Goal: Information Seeking & Learning: Learn about a topic

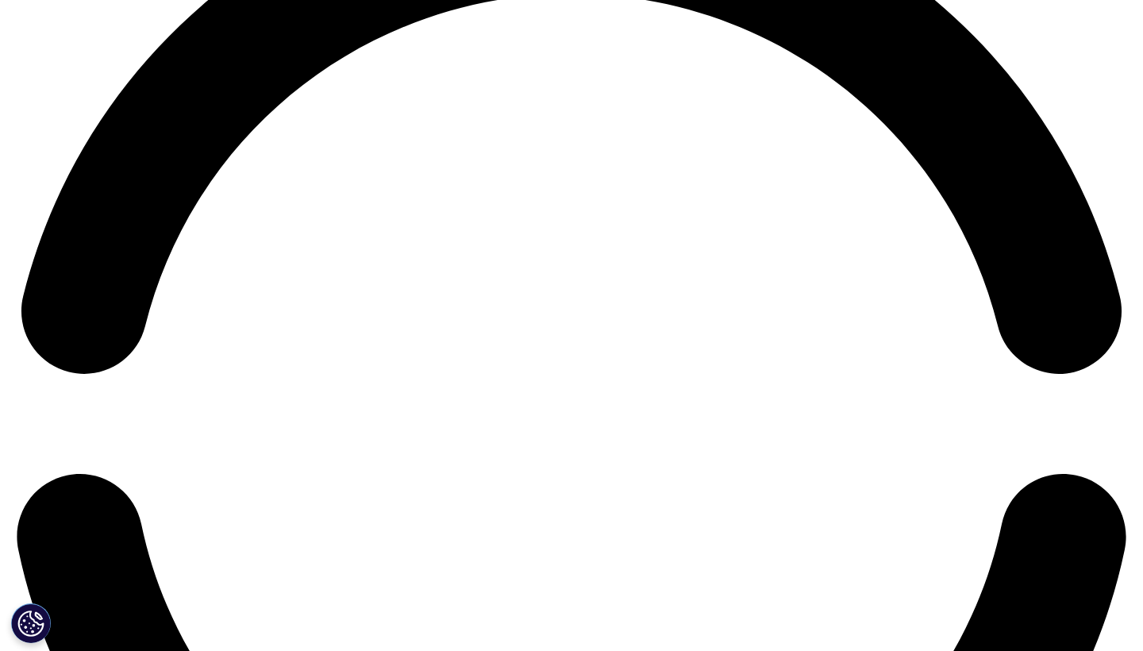
scroll to position [2423, 0]
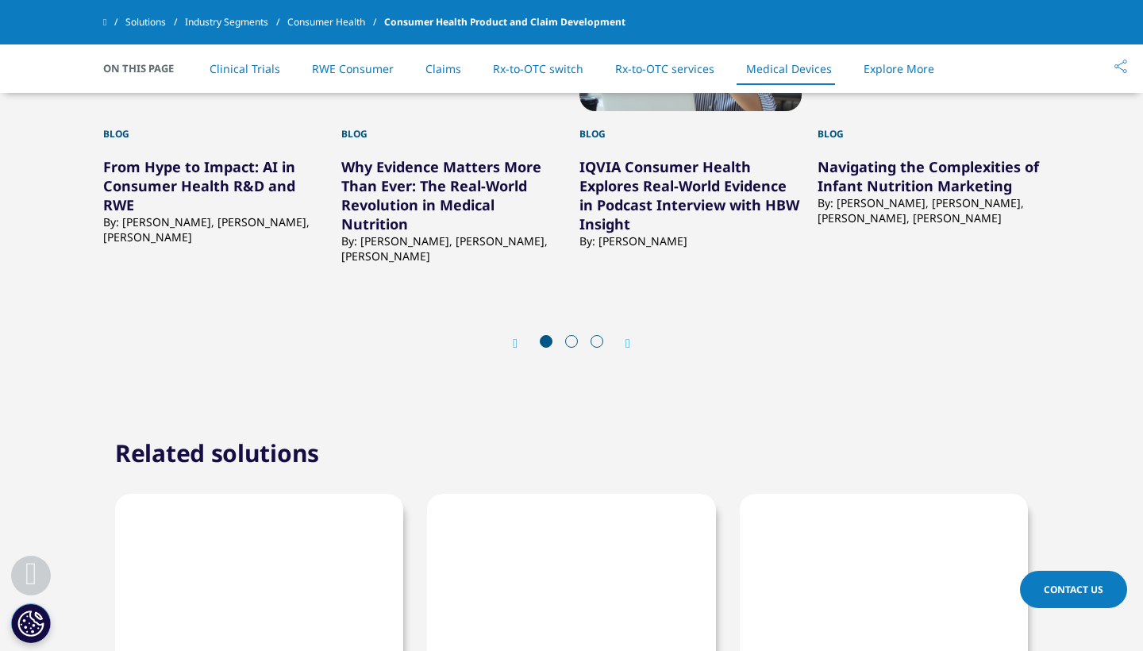
scroll to position [6409, 0]
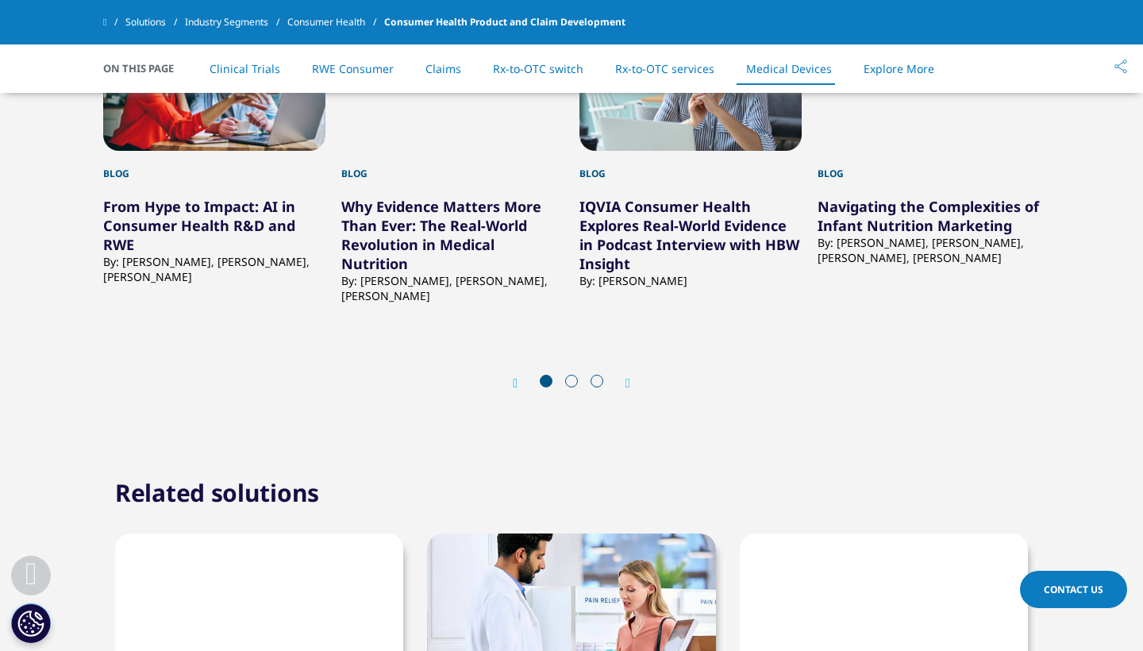
click at [625, 391] on div "Next" at bounding box center [620, 382] width 21 height 15
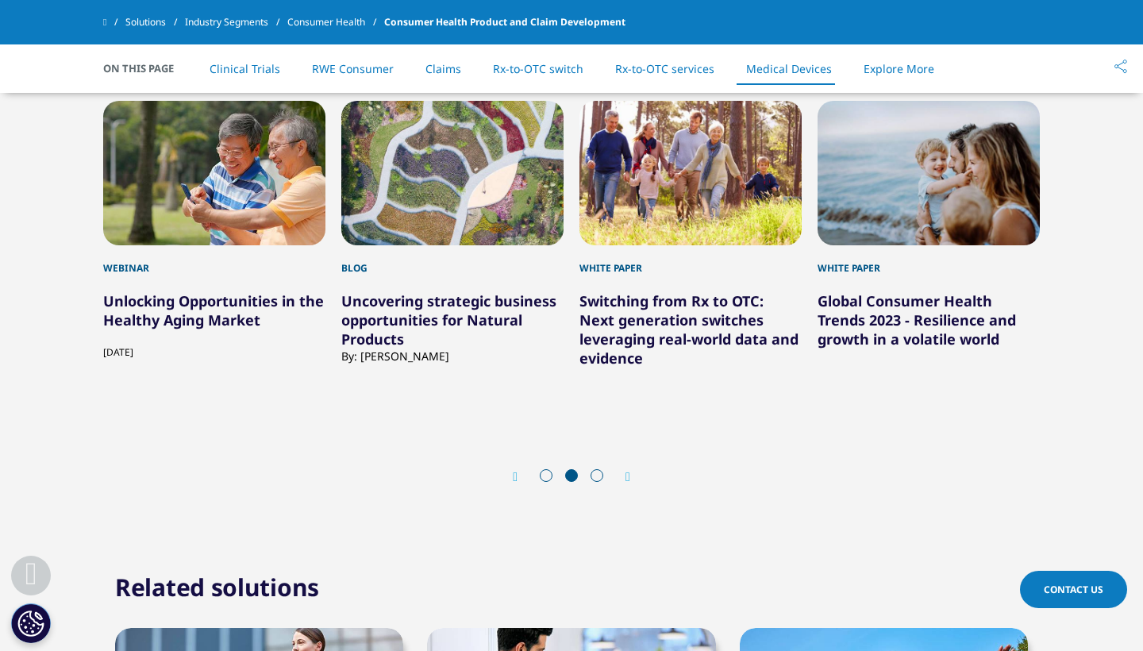
click at [516, 471] on icon "Previous slide" at bounding box center [515, 477] width 5 height 13
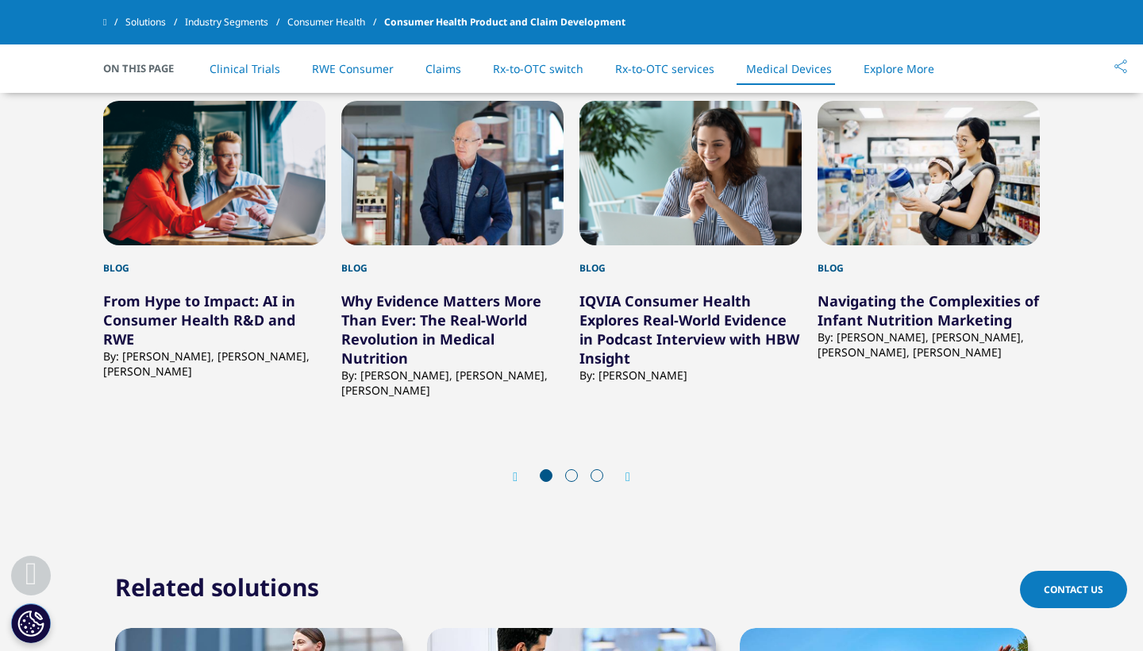
click at [630, 471] on icon "Next slide" at bounding box center [628, 477] width 5 height 13
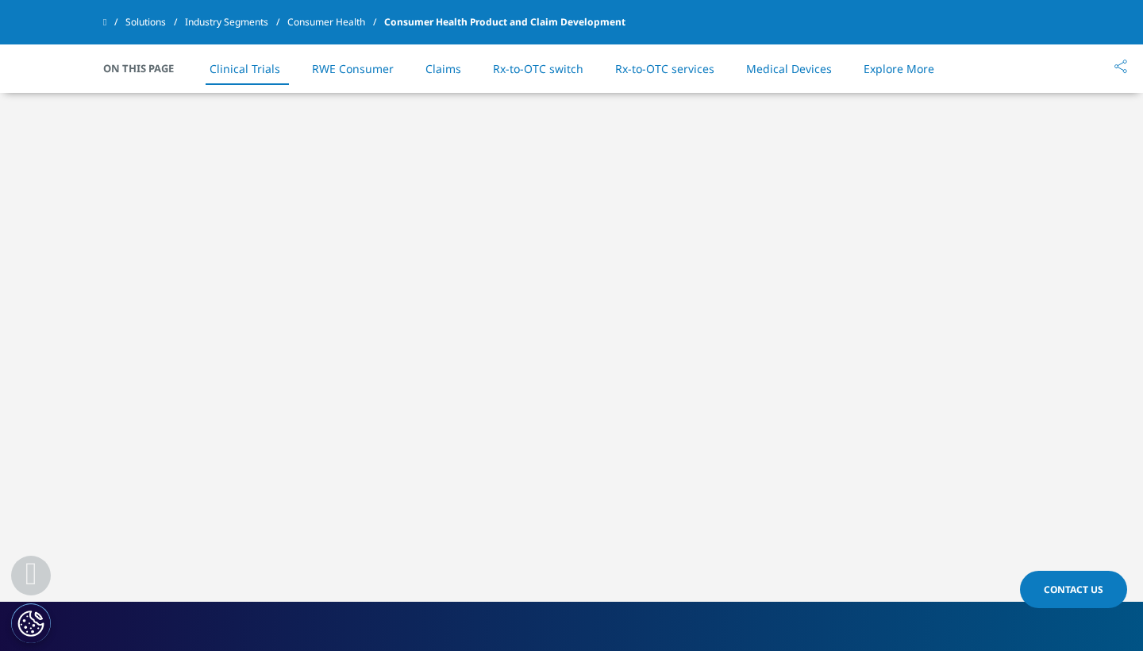
scroll to position [687, 0]
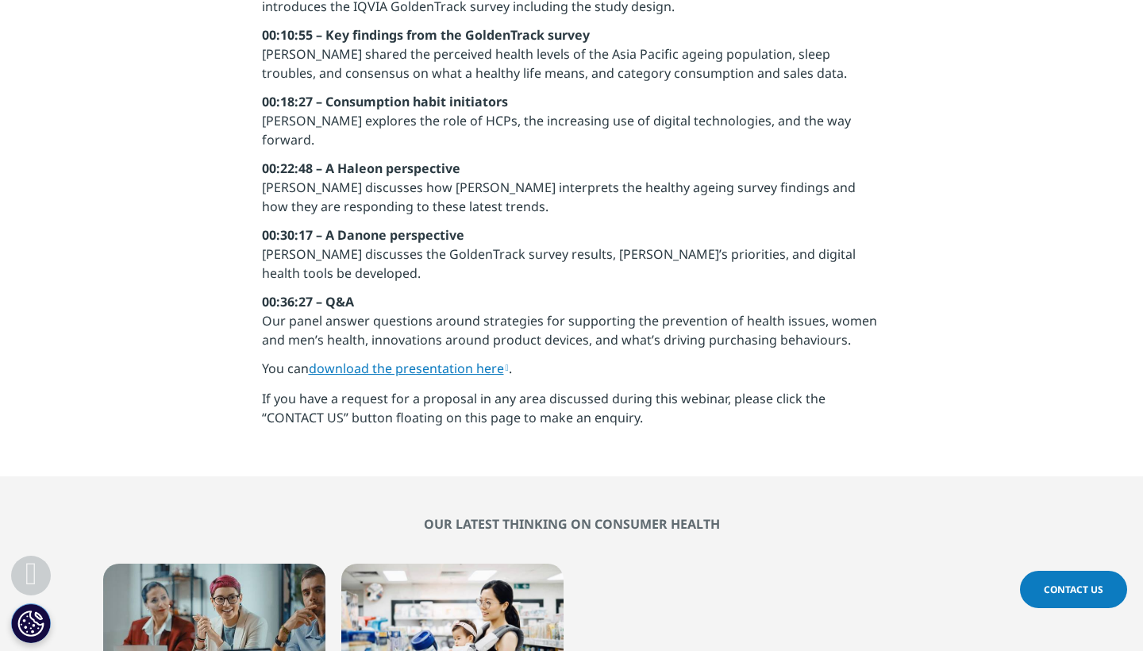
scroll to position [1706, 0]
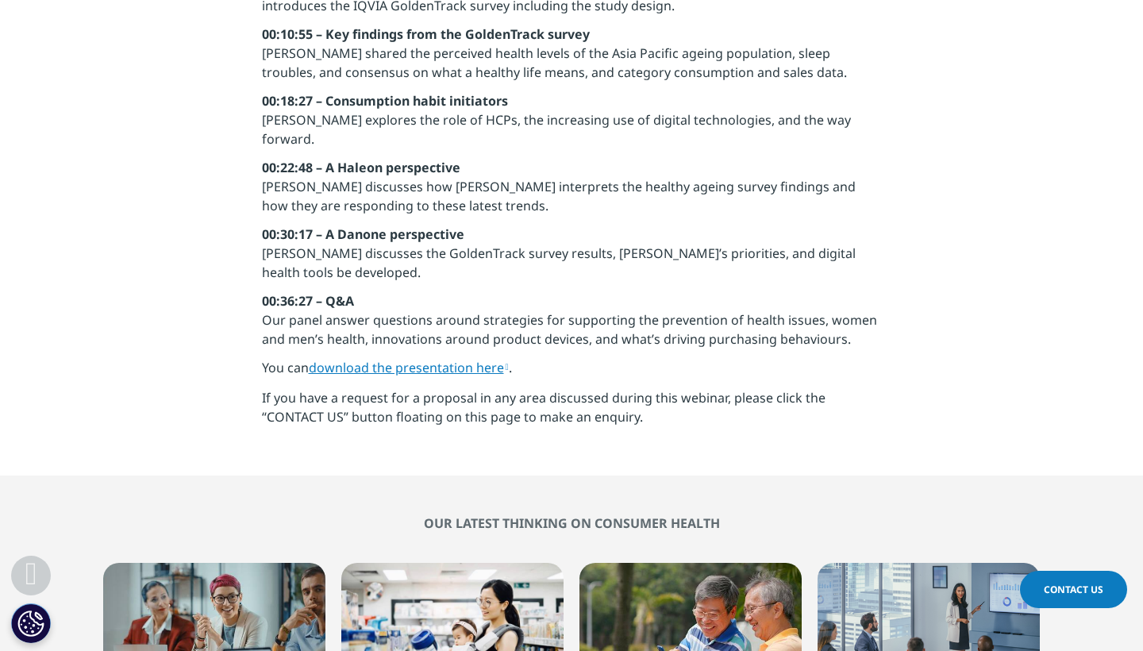
click at [373, 359] on link "download the presentation here" at bounding box center [409, 367] width 200 height 17
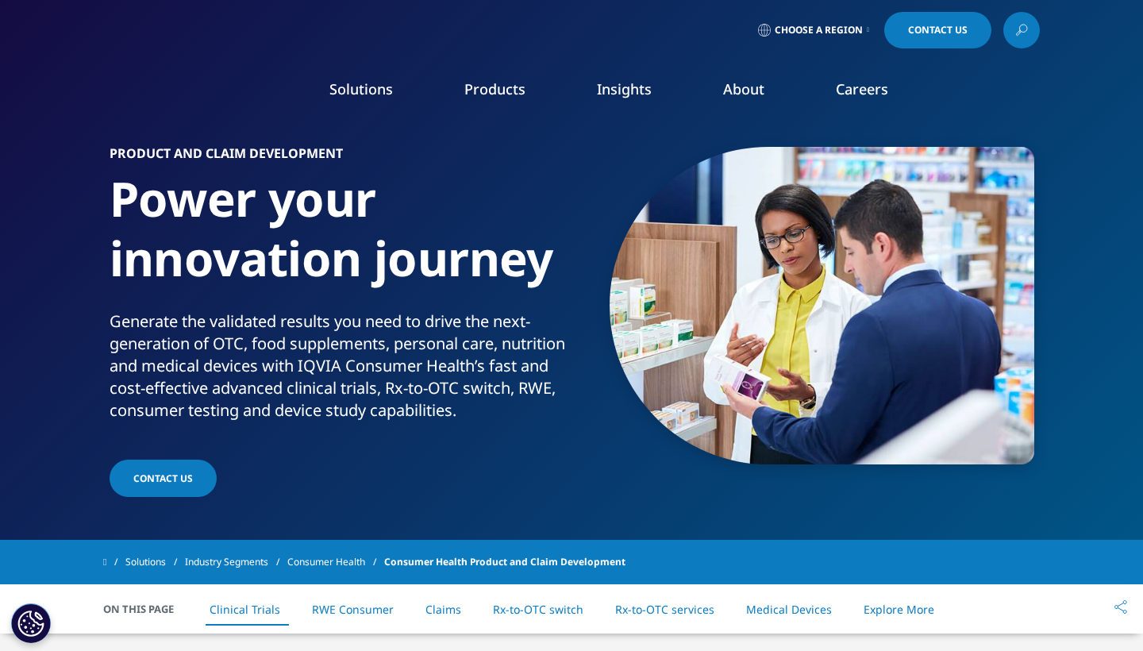
click at [1027, 36] on icon at bounding box center [1021, 30] width 13 height 21
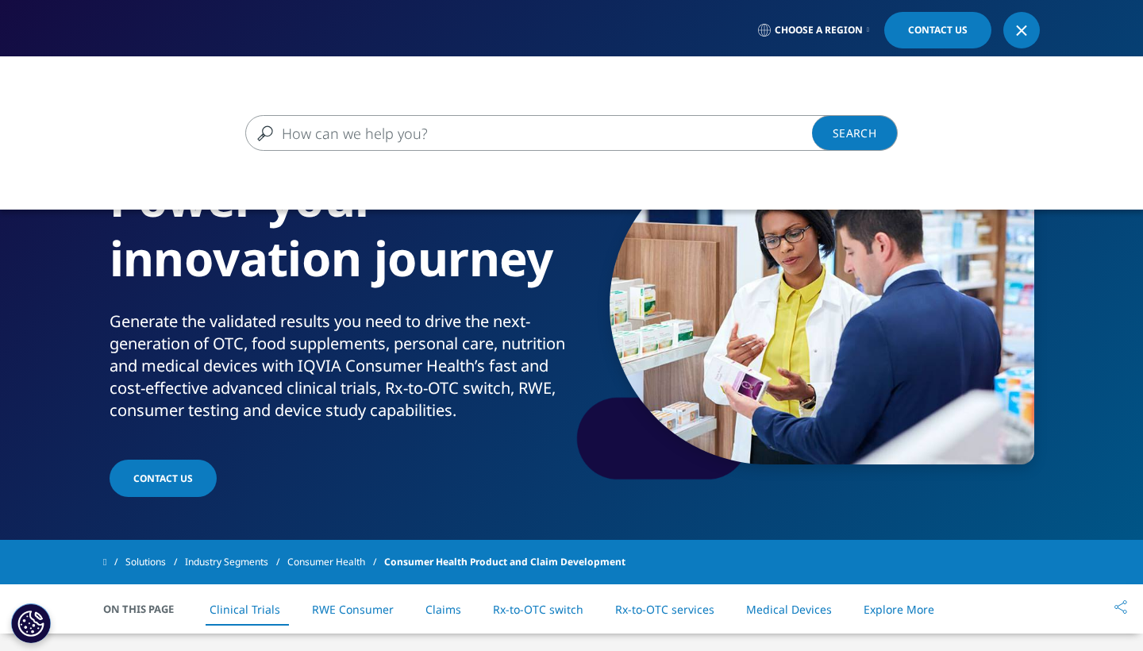
click at [422, 134] on input "Search" at bounding box center [548, 133] width 606 height 36
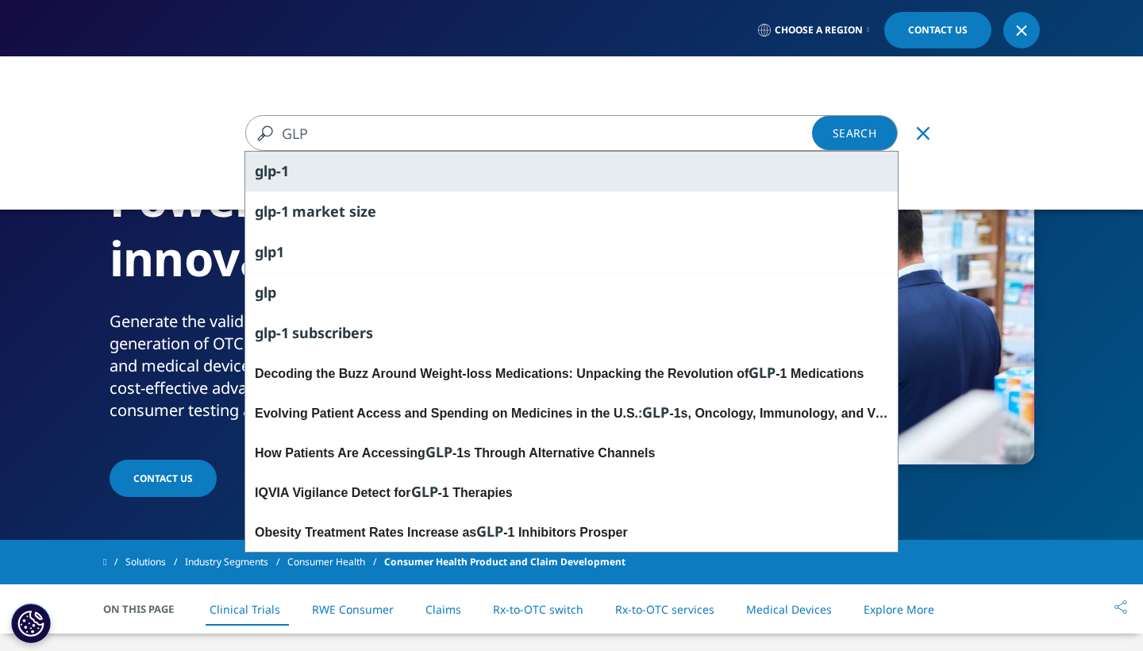
type input "GLP"
click at [330, 175] on div "glp -1" at bounding box center [571, 172] width 653 height 40
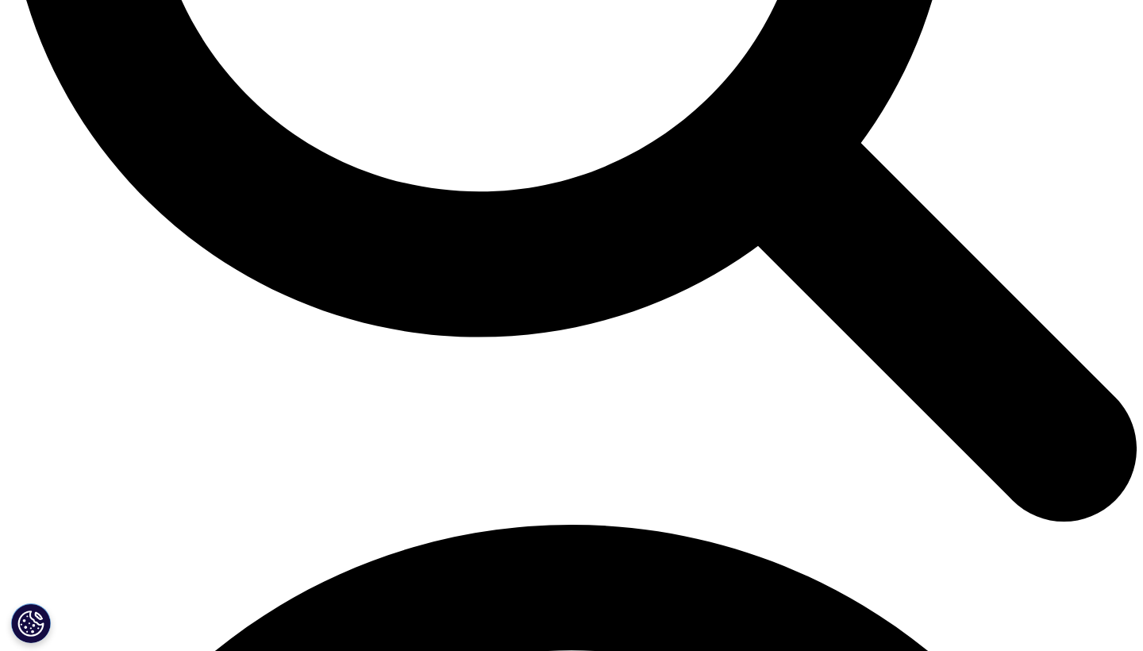
scroll to position [1767, 0]
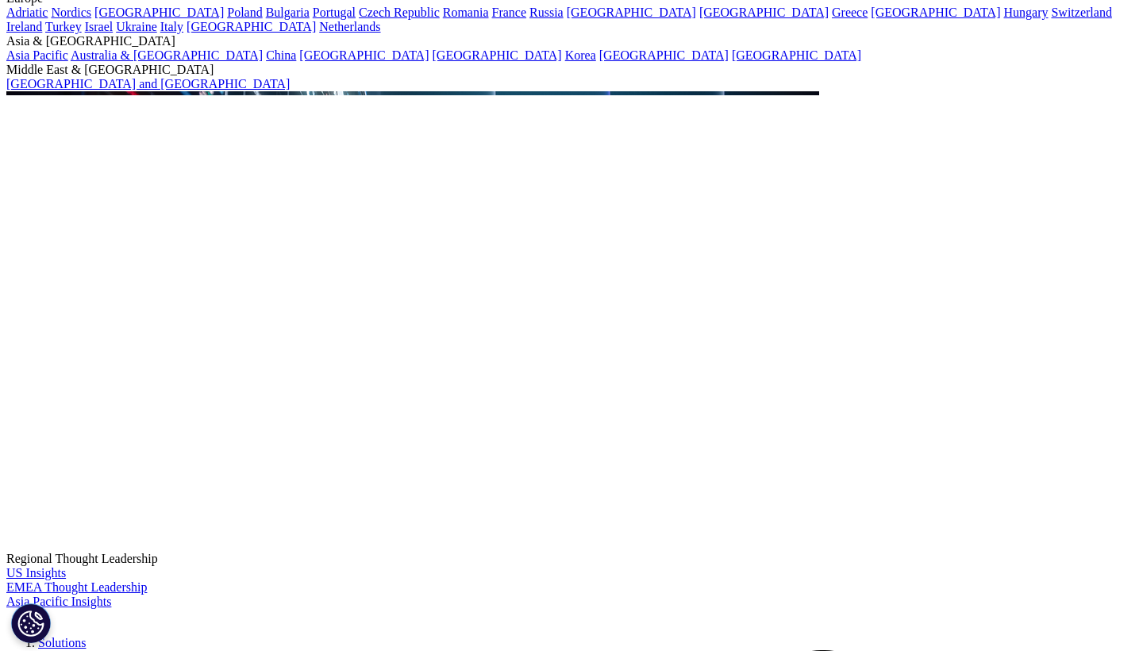
scroll to position [3525, 0]
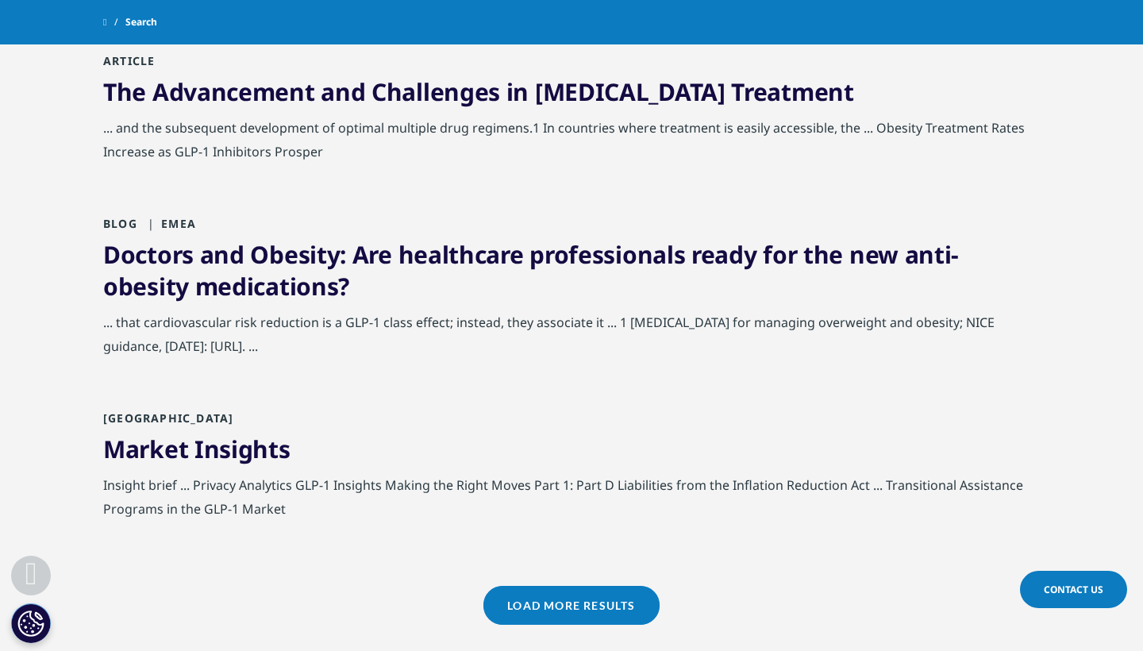
scroll to position [5096, 0]
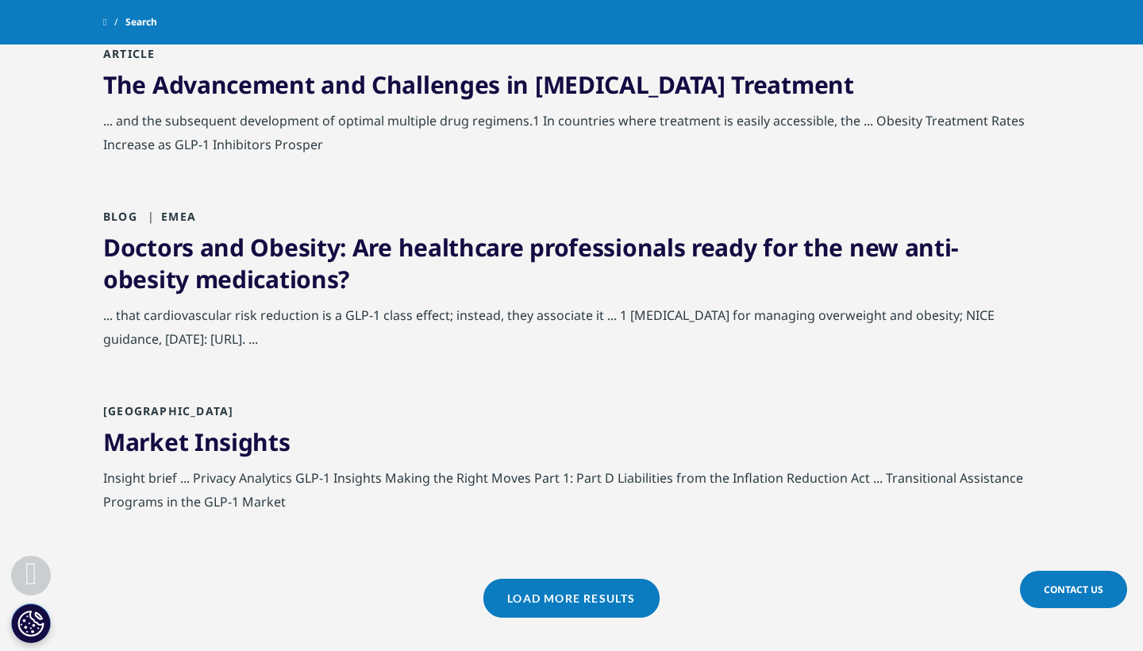
click at [508, 579] on link "Load More Results" at bounding box center [570, 598] width 175 height 39
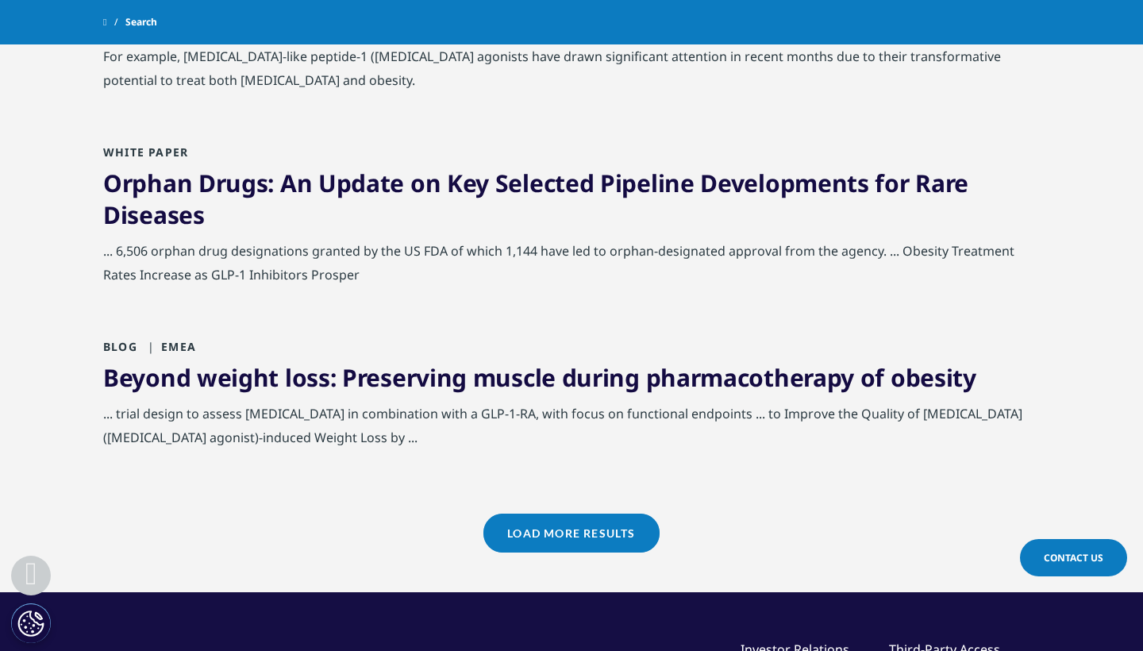
scroll to position [6856, 0]
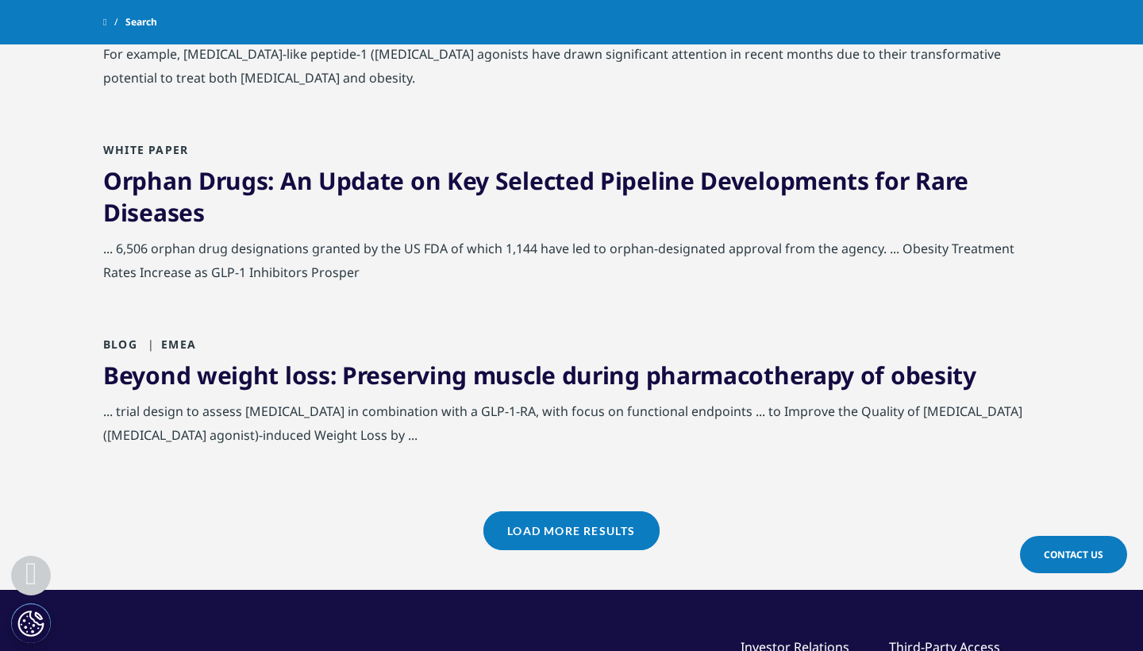
click at [527, 533] on link "Load More Results" at bounding box center [570, 530] width 175 height 39
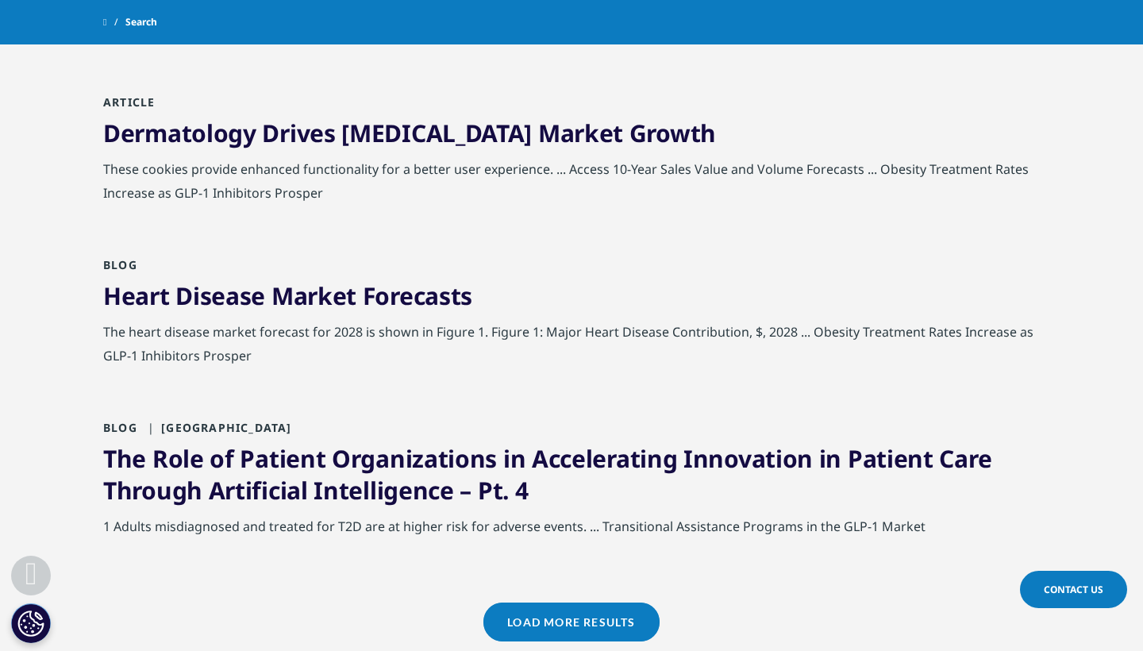
scroll to position [8442, 0]
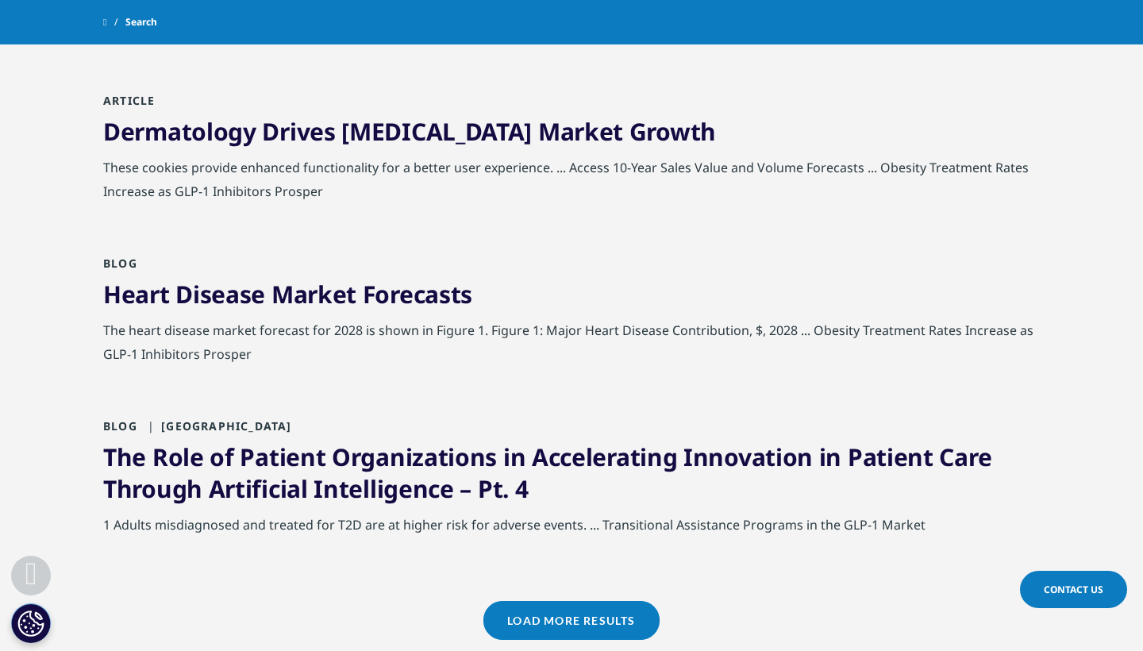
click at [549, 603] on link "Load More Results" at bounding box center [570, 620] width 175 height 39
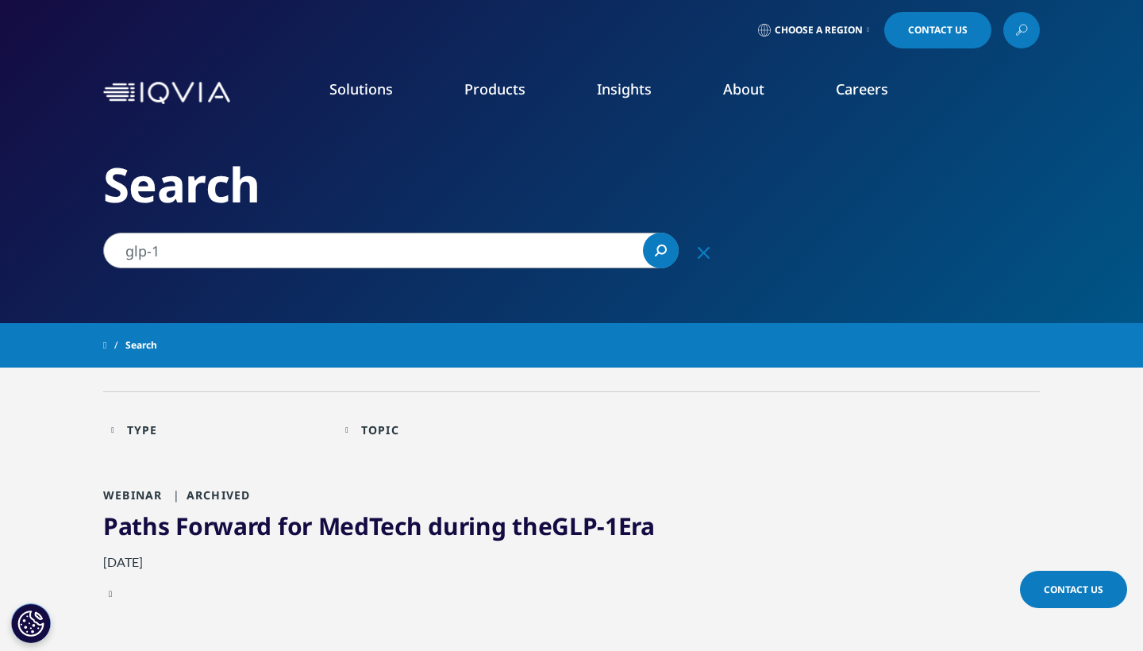
scroll to position [0, 0]
click at [271, 251] on input "glp-1" at bounding box center [391, 251] width 576 height 36
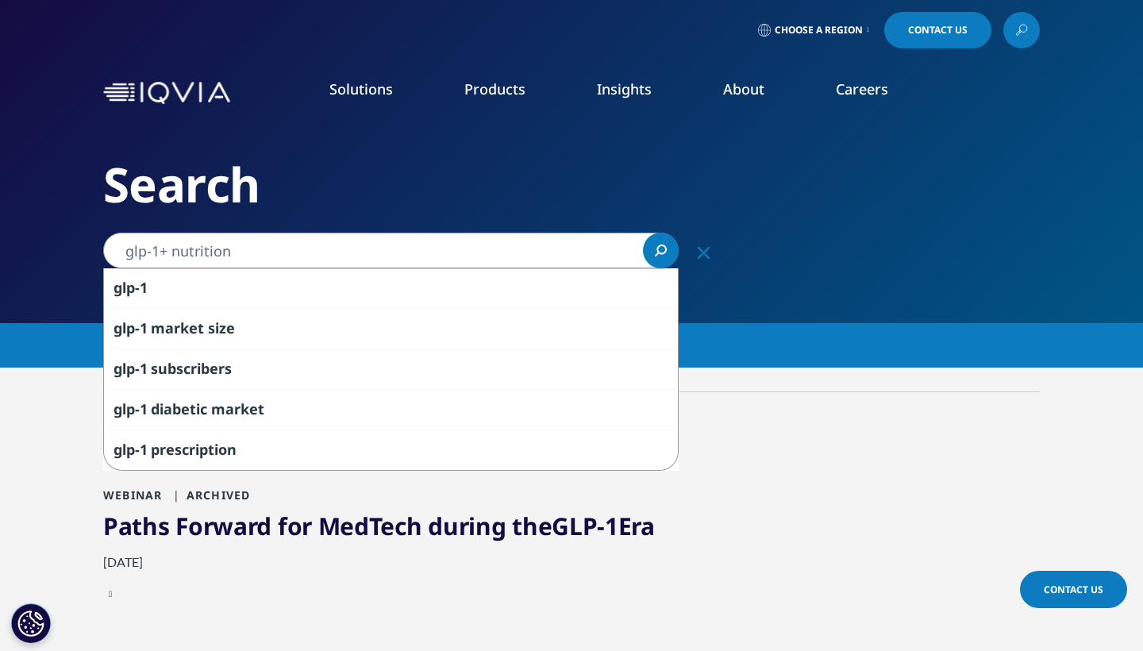
click at [659, 257] on link "Search Loading" at bounding box center [661, 251] width 36 height 36
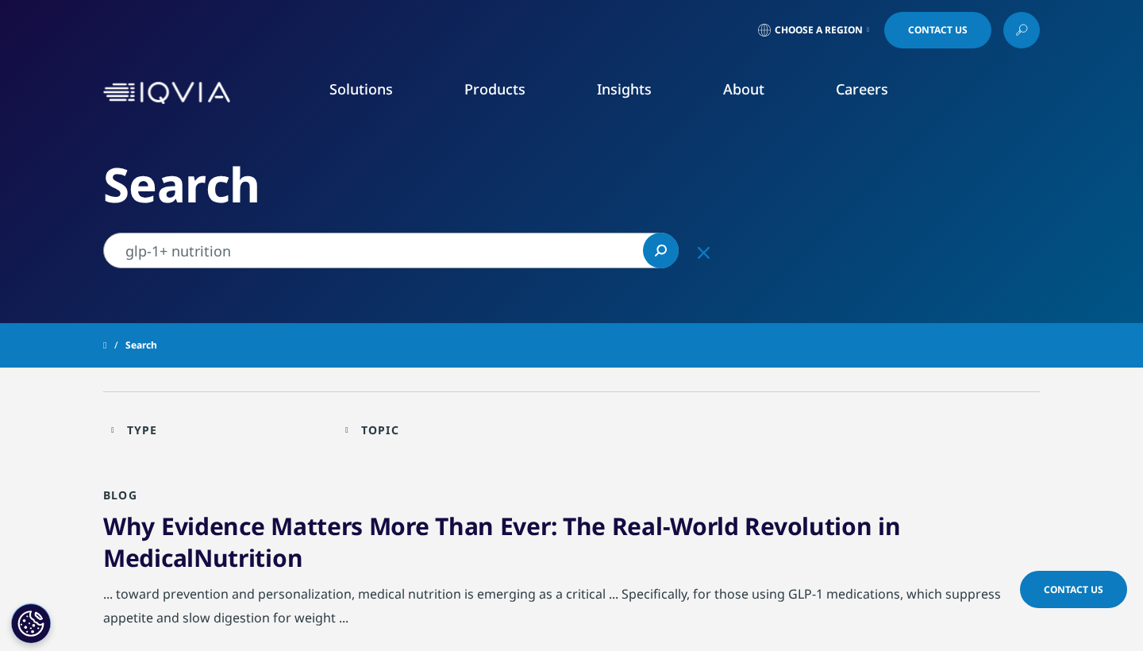
click at [414, 252] on input "glp-1+ nutrition" at bounding box center [391, 251] width 576 height 36
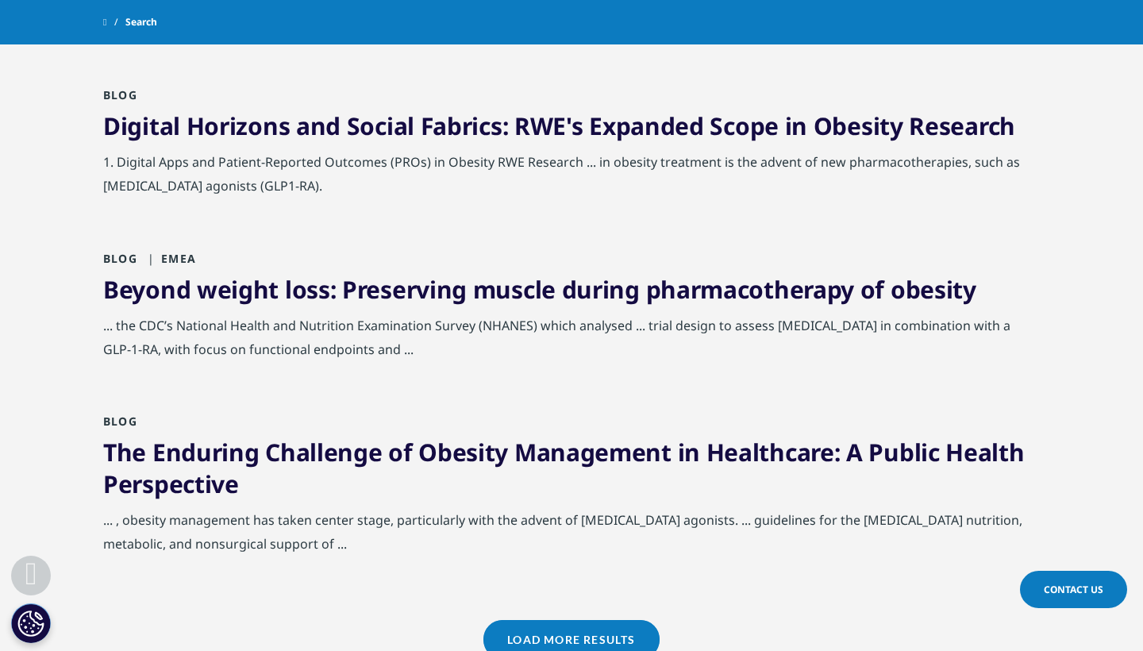
scroll to position [1592, 0]
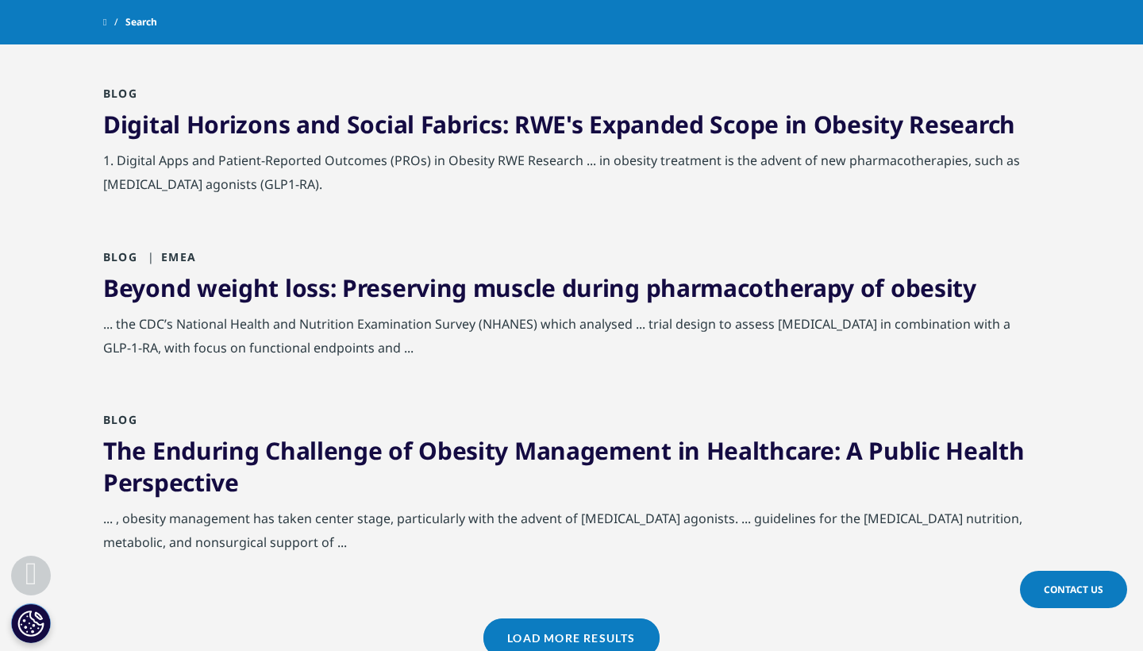
click at [514, 640] on link "Load More Results" at bounding box center [570, 637] width 175 height 39
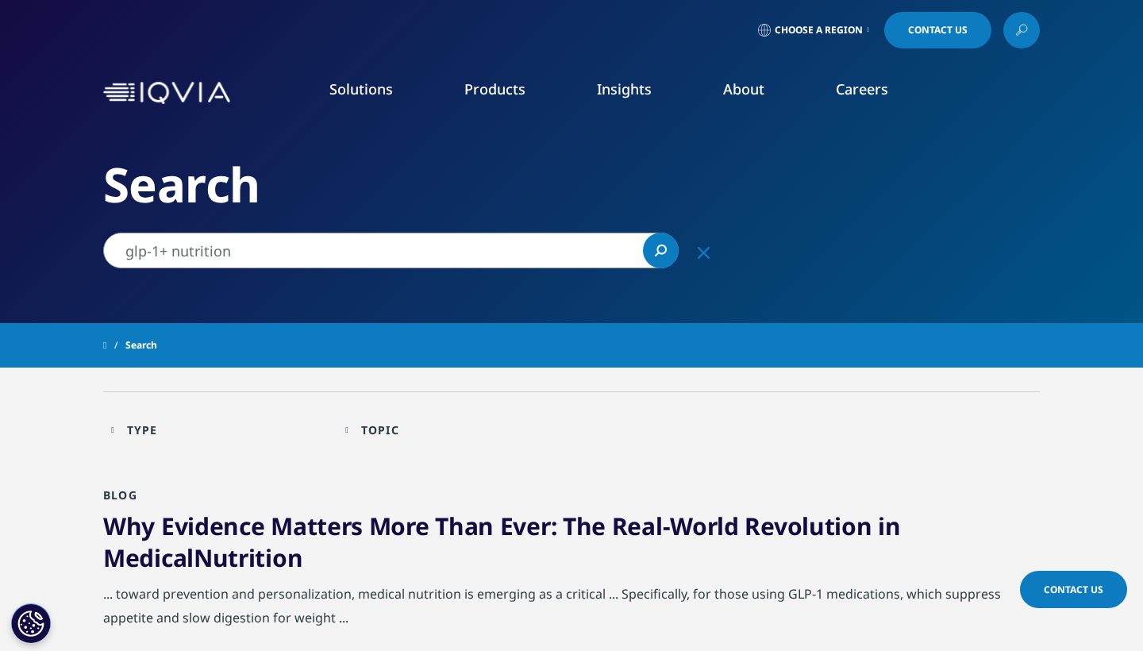
scroll to position [0, 0]
click at [171, 253] on input "glp-1+ nutrition" at bounding box center [391, 251] width 576 height 36
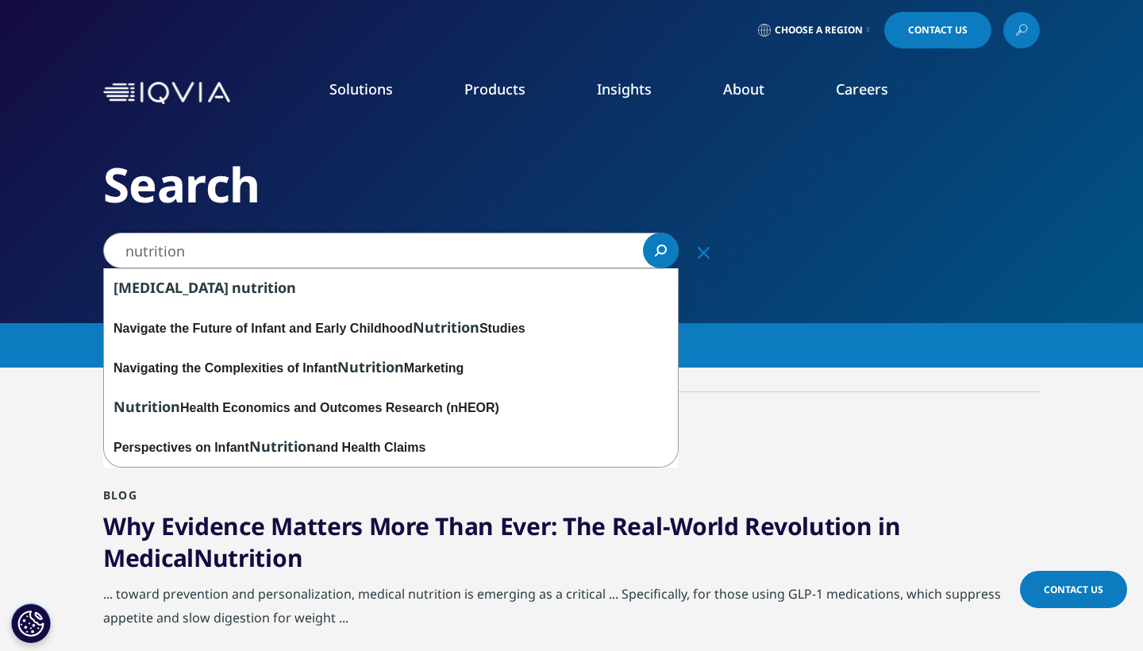
click at [665, 244] on link "Search Loading" at bounding box center [661, 251] width 36 height 36
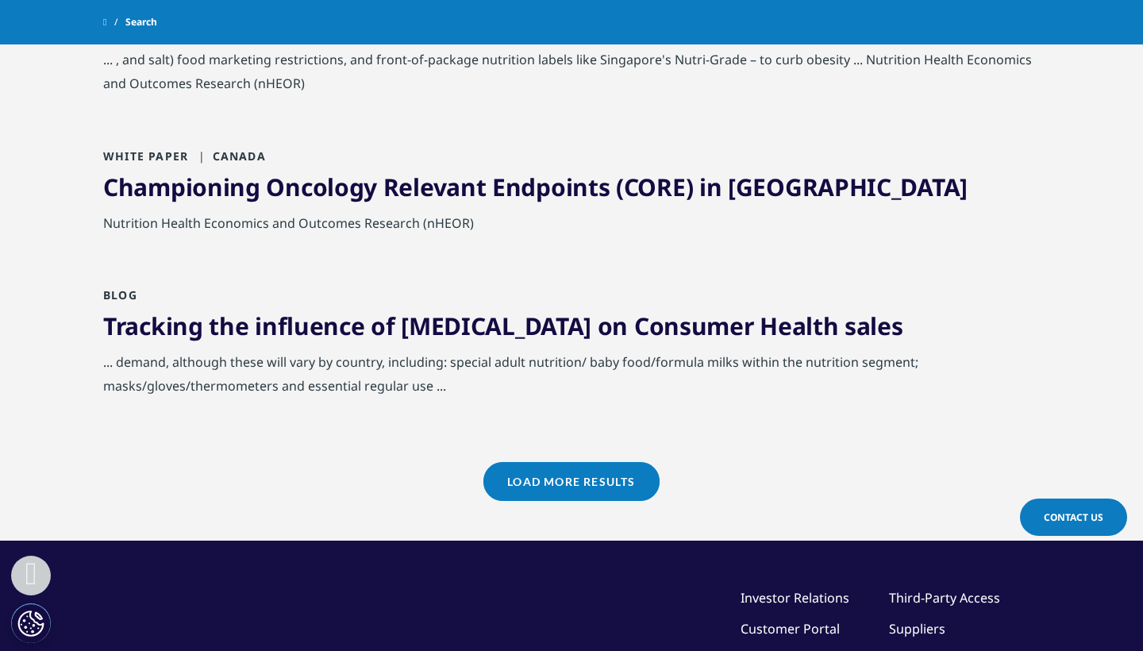
scroll to position [1638, 0]
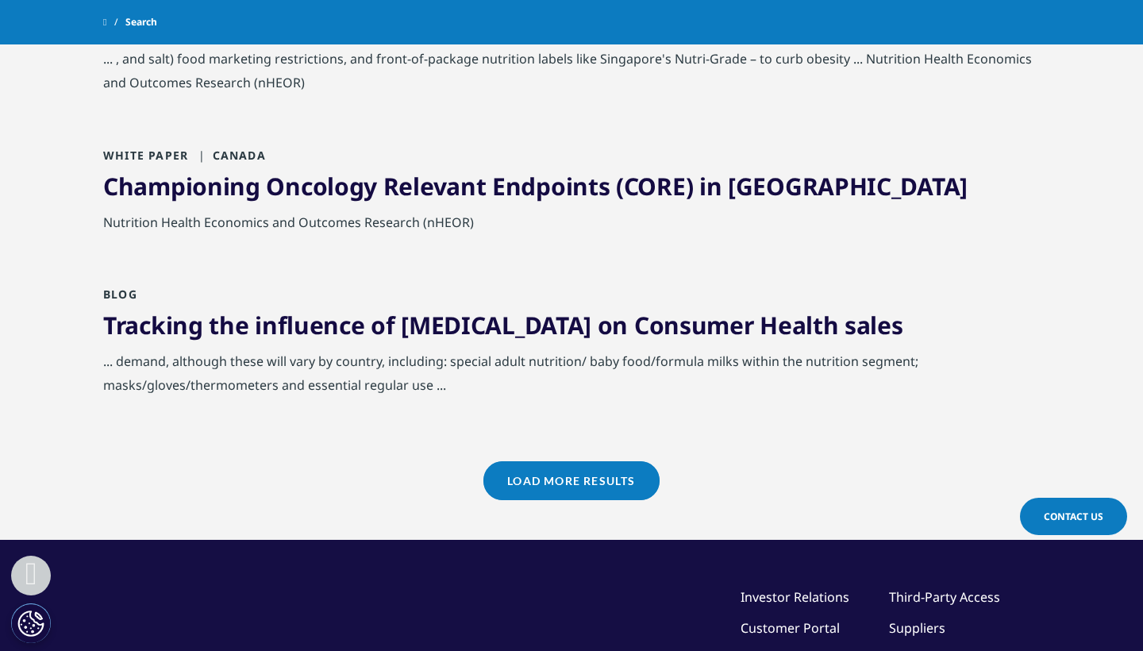
click at [518, 473] on link "Load More Results" at bounding box center [570, 480] width 175 height 39
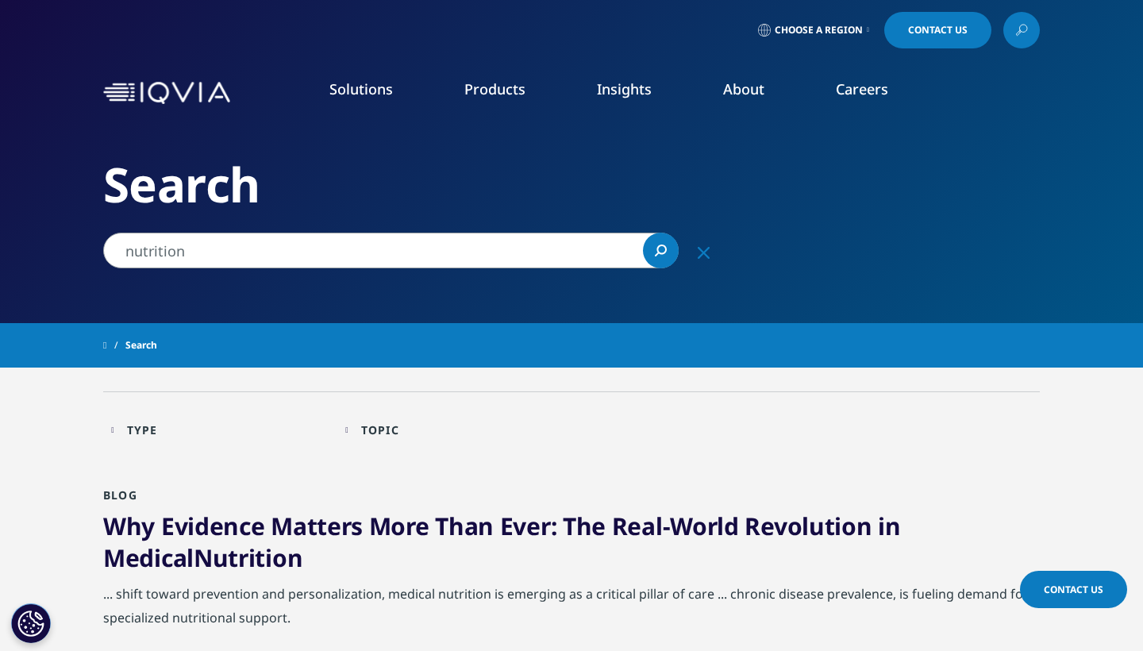
scroll to position [0, 0]
click at [216, 251] on input "nutrition" at bounding box center [391, 251] width 576 height 36
type input "nutrition as the key"
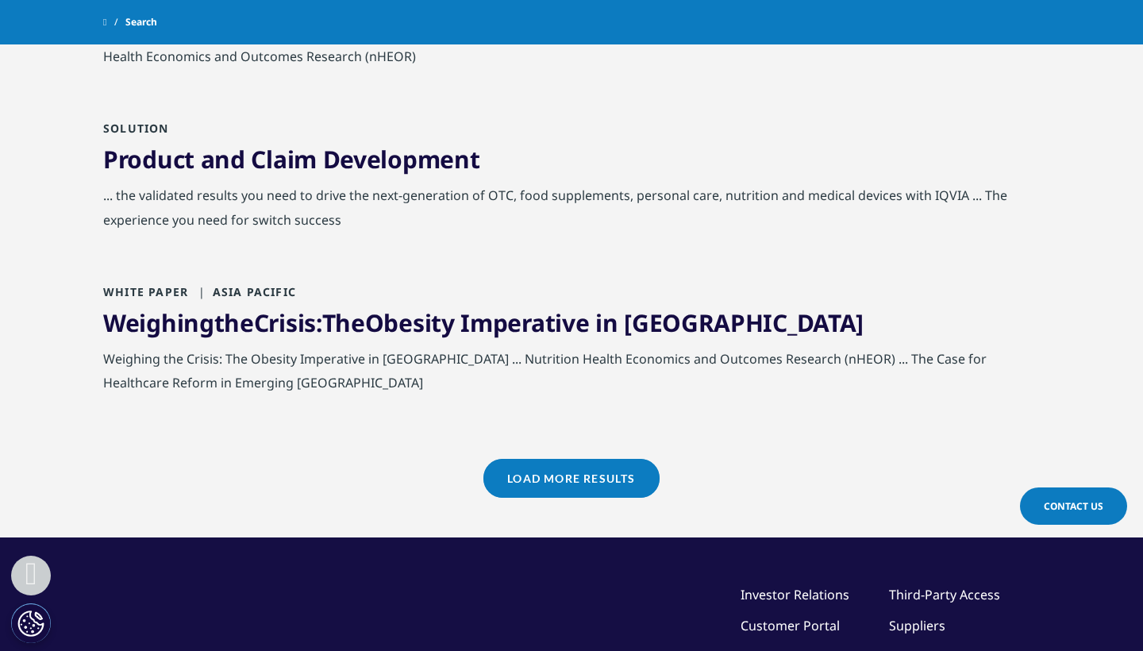
scroll to position [1736, 0]
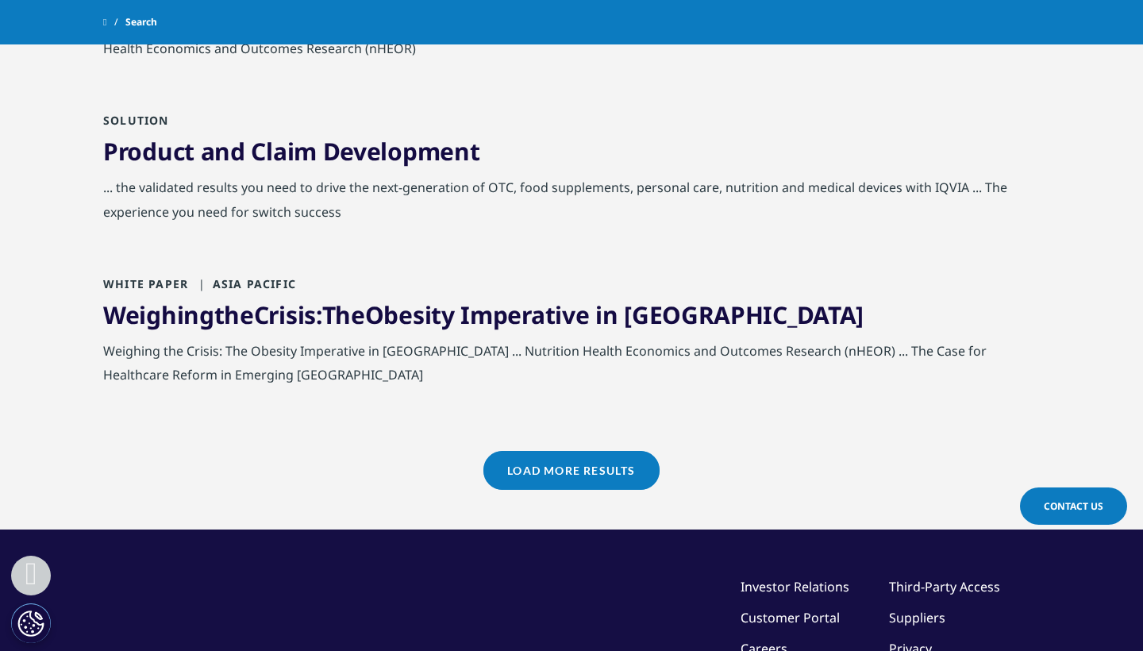
click at [561, 466] on link "Load More Results" at bounding box center [570, 470] width 175 height 39
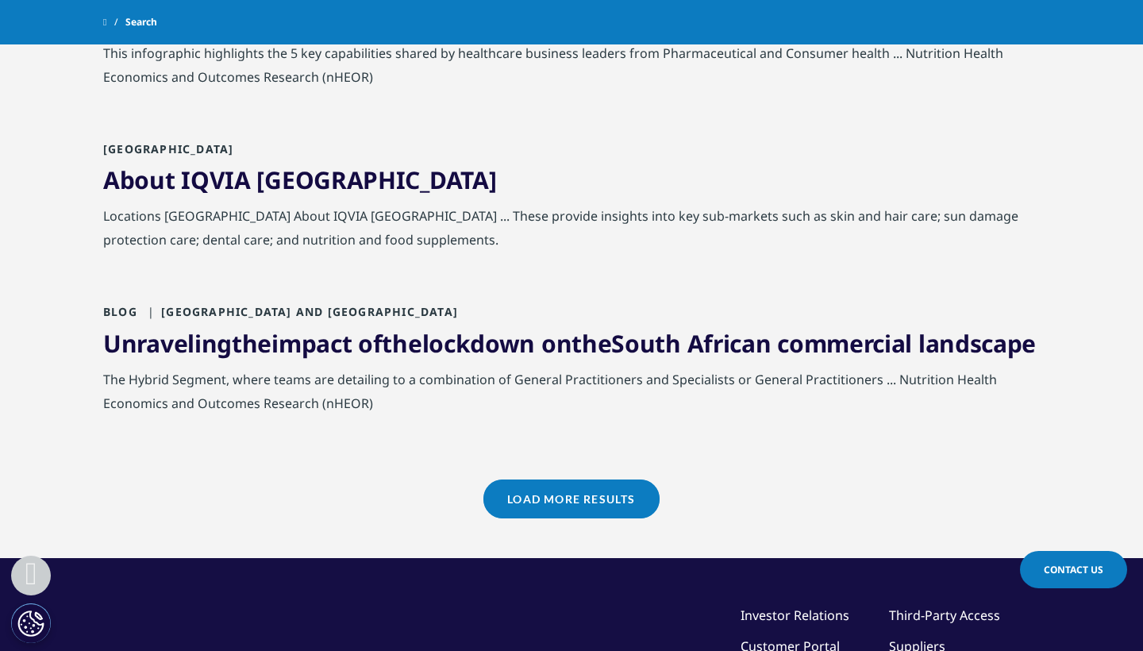
scroll to position [3521, 0]
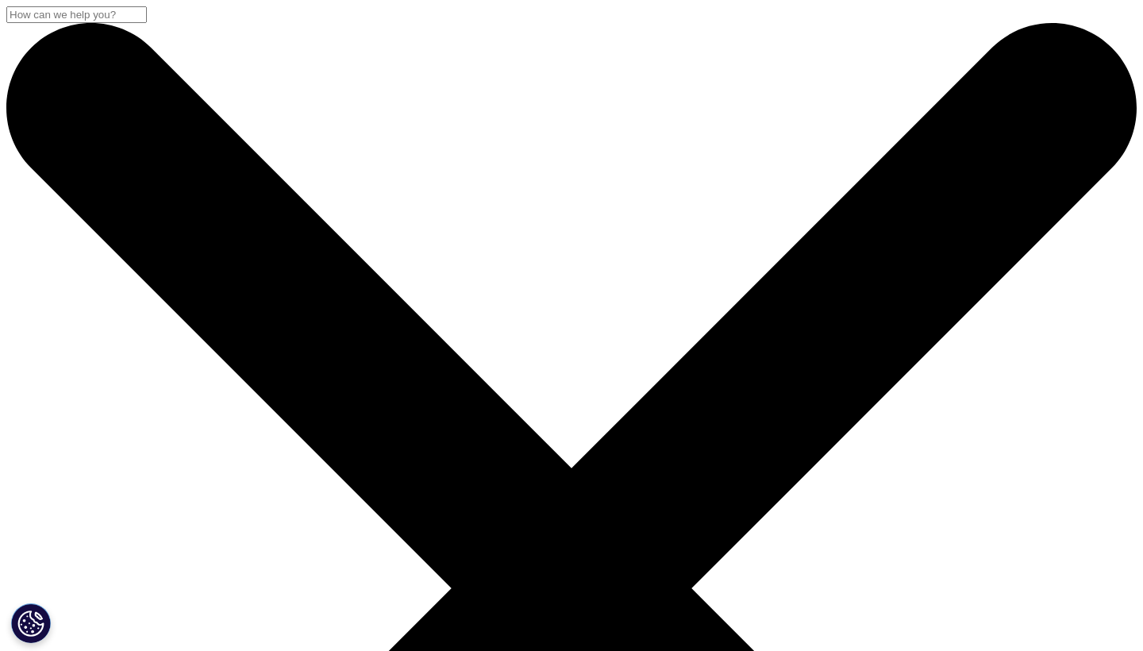
checkbox input "false"
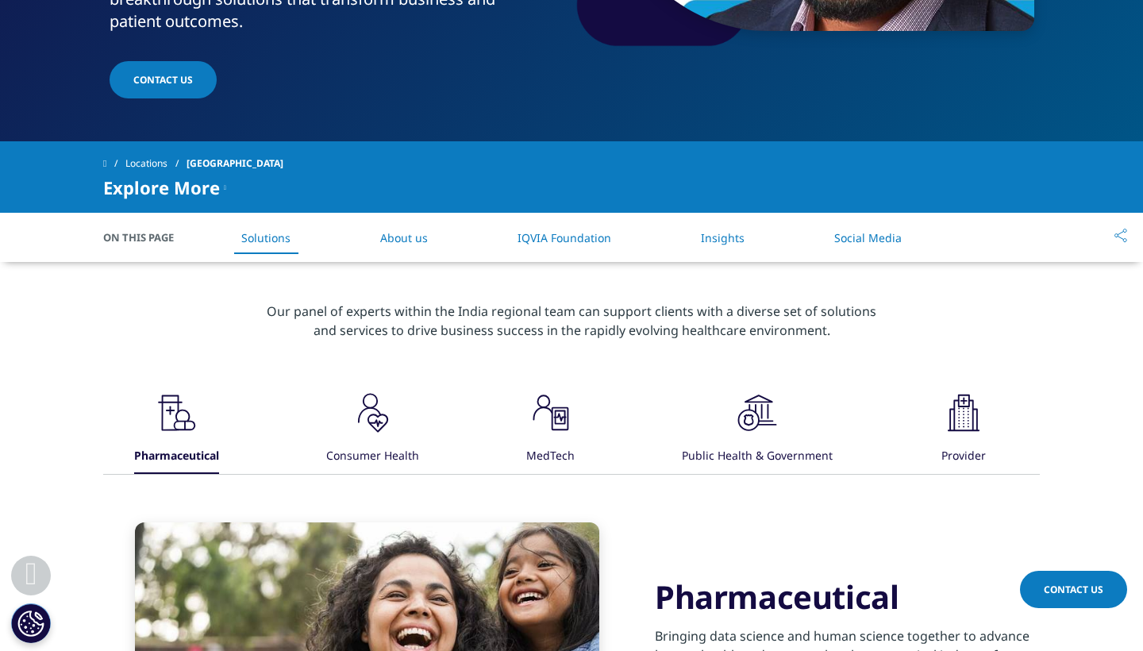
scroll to position [440, 0]
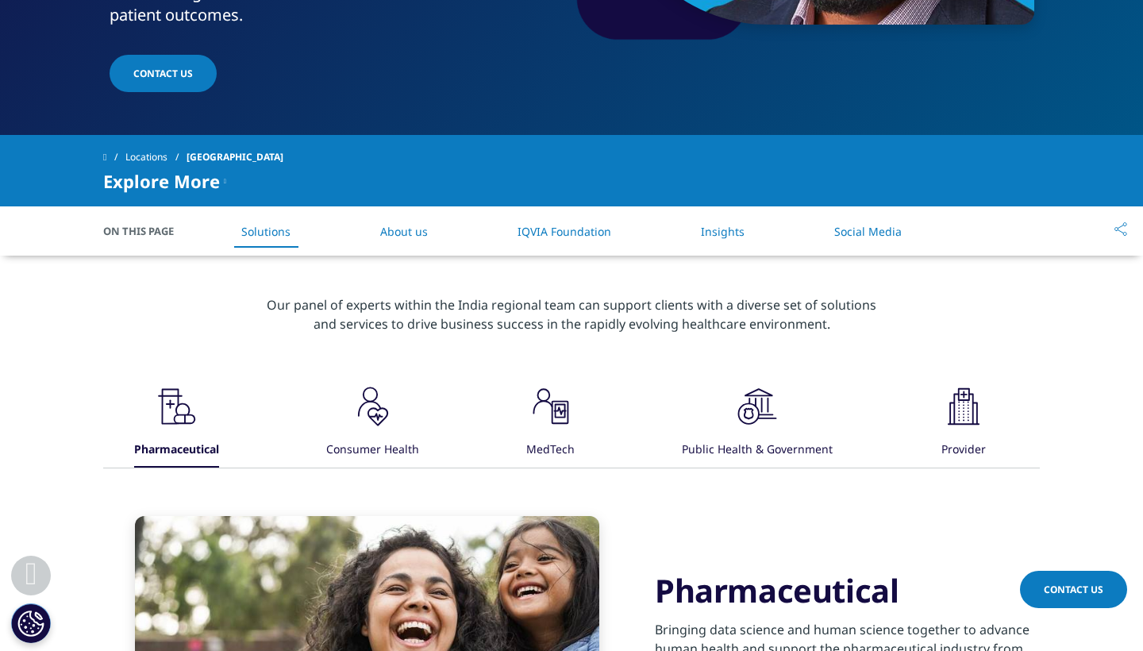
click at [382, 383] on icon ".cls-1{fill:#231f20;}" at bounding box center [373, 407] width 48 height 48
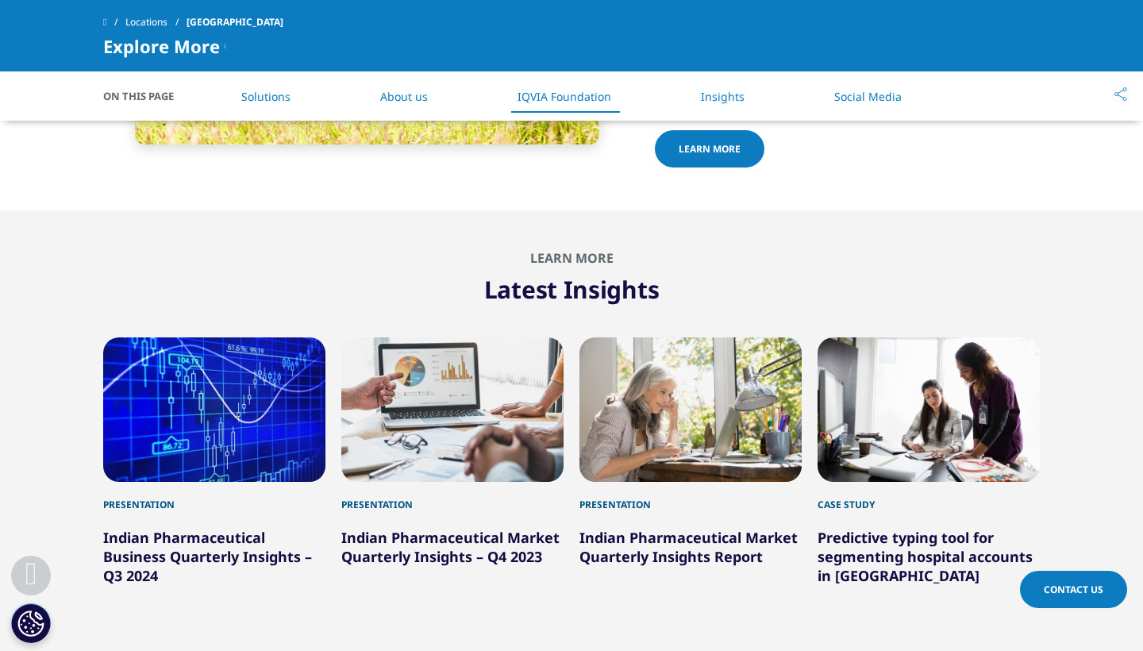
scroll to position [1961, 0]
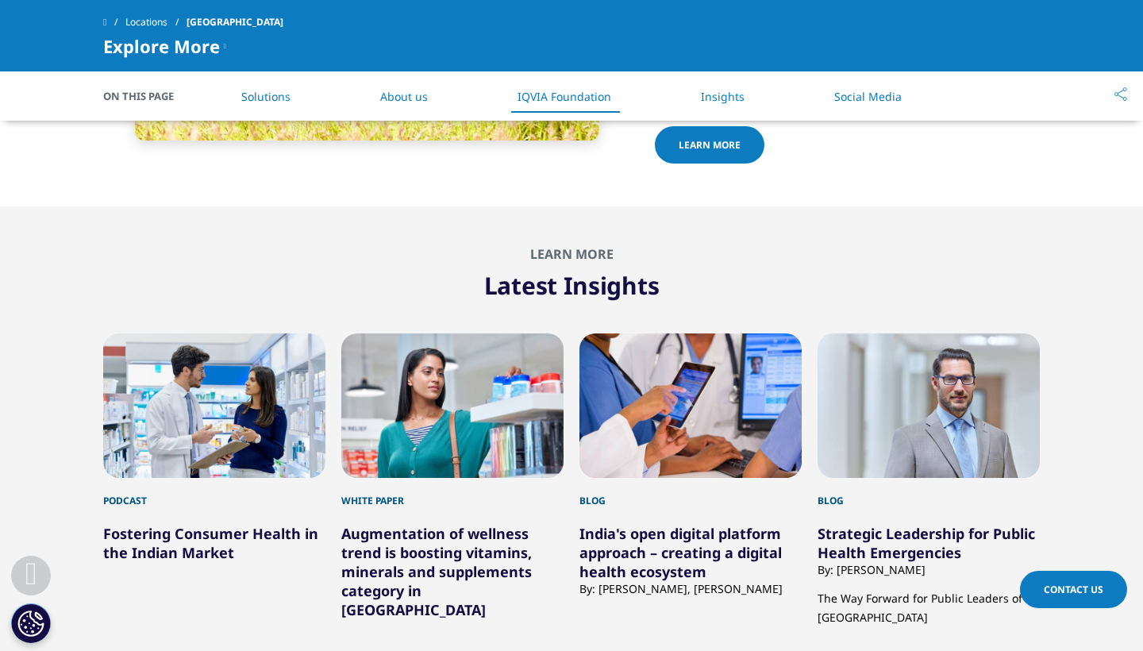
click at [426, 524] on link "Augmentation of wellness trend is boosting vitamins, minerals and supplements c…" at bounding box center [436, 571] width 191 height 95
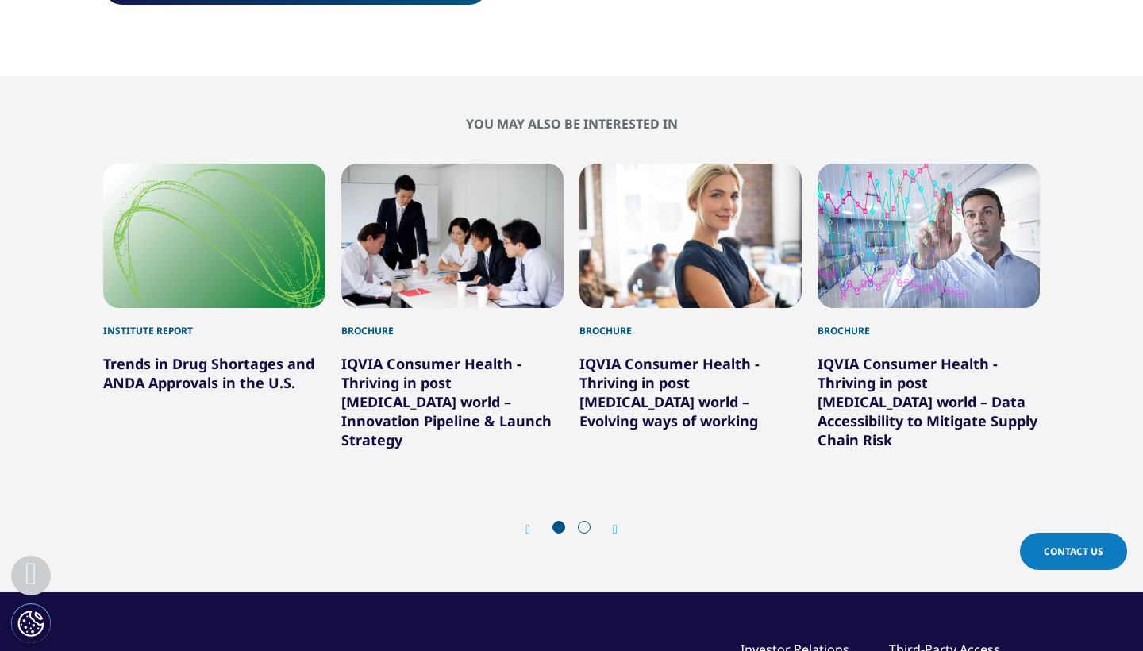
scroll to position [1492, 0]
